Goal: Find specific page/section: Find specific page/section

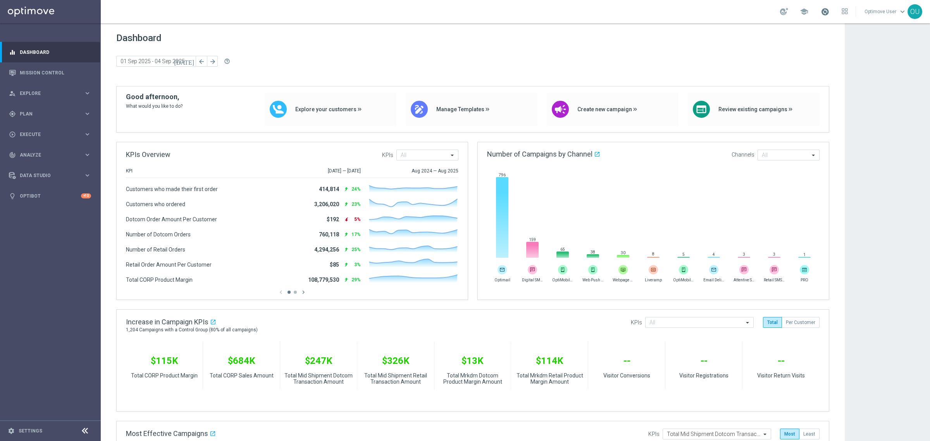
click at [744, 14] on span at bounding box center [825, 11] width 9 height 9
click at [744, 122] on app-dashboard-grid "Dashboard [DATE] [DATE] - [DATE] arrow_back arrow_forward help_outline KPIs Ove…" at bounding box center [515, 389] width 829 height 732
